Goal: Task Accomplishment & Management: Manage account settings

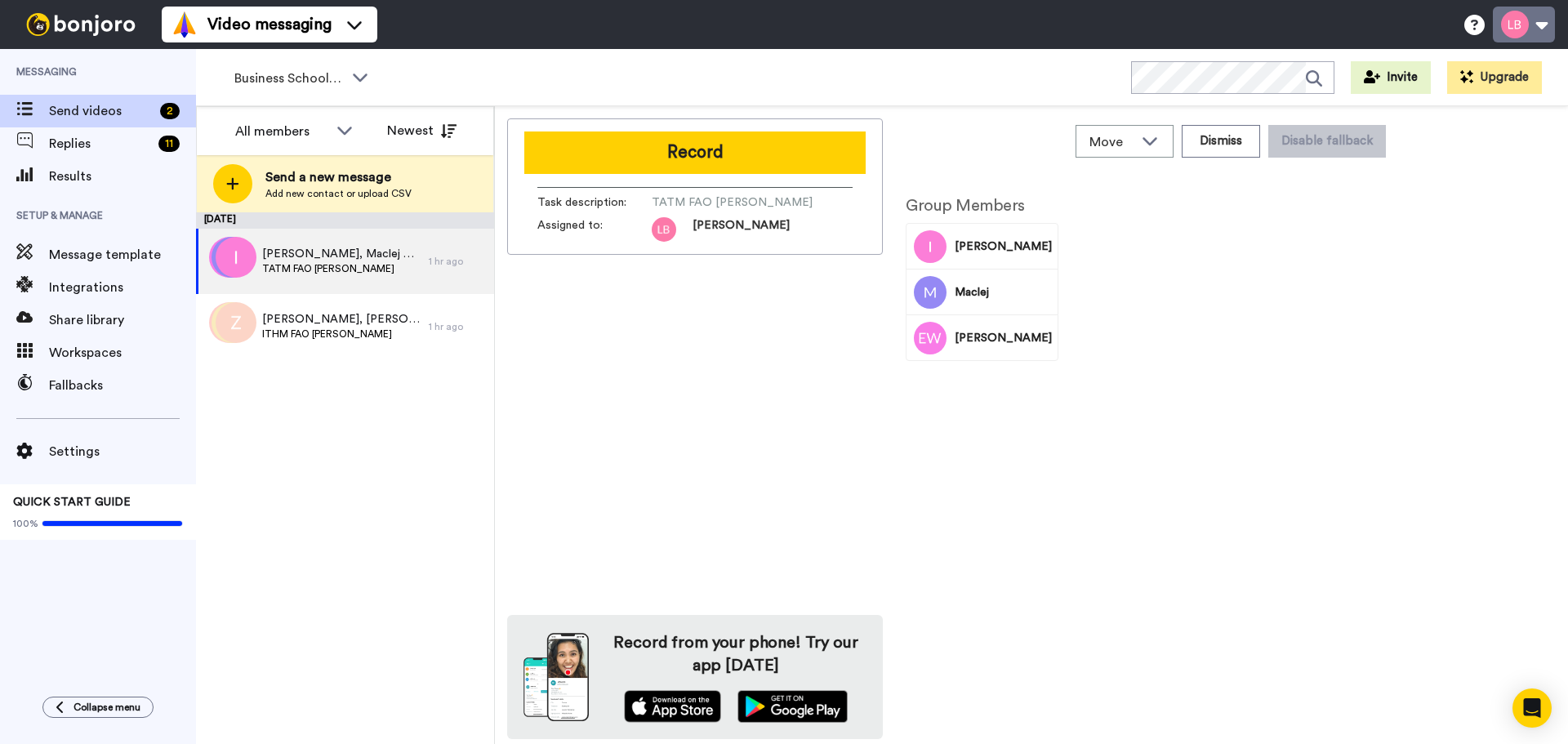
click at [1539, 20] on button at bounding box center [1525, 25] width 62 height 36
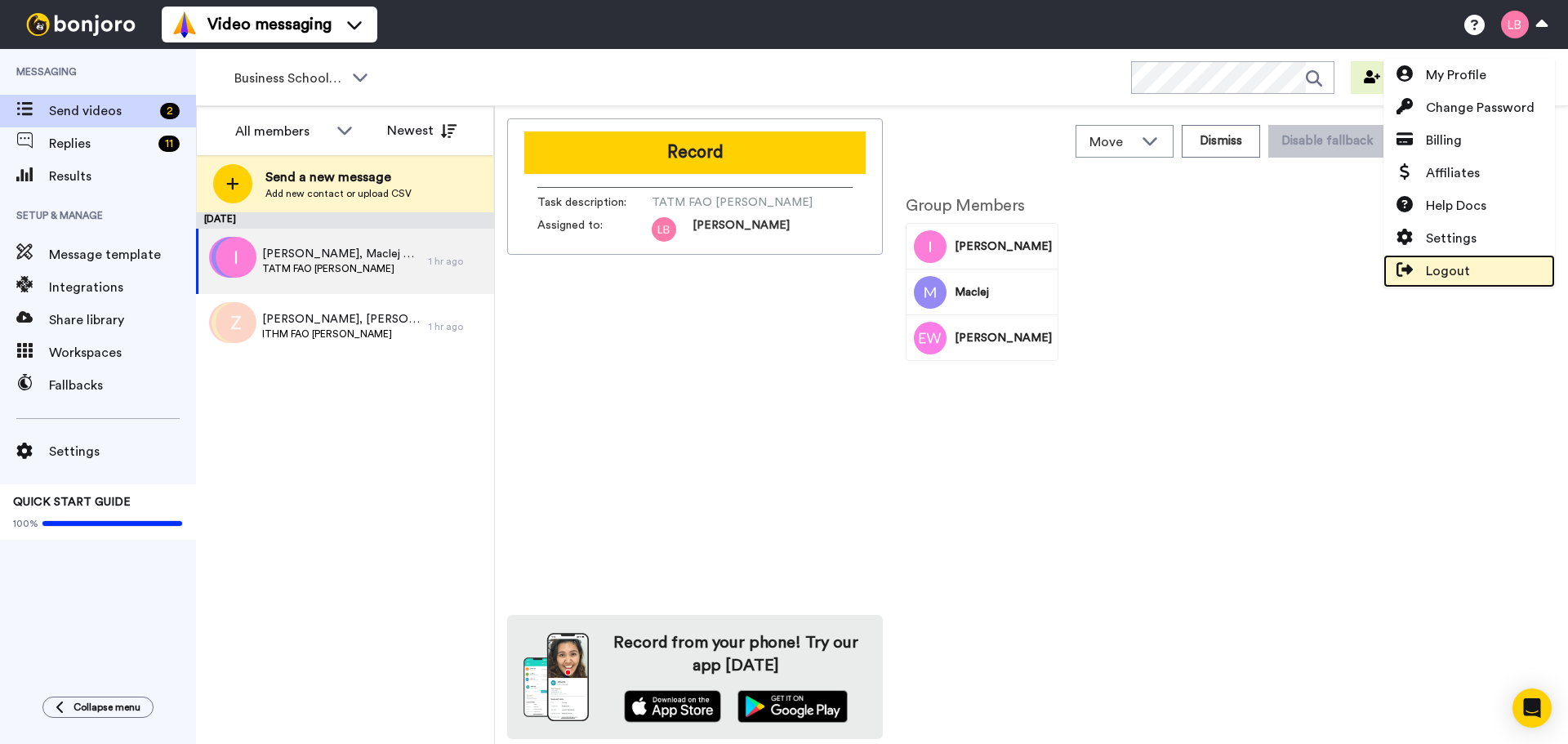
click at [1451, 270] on span "Logout" at bounding box center [1448, 271] width 44 height 20
